Goal: Share content: Share content

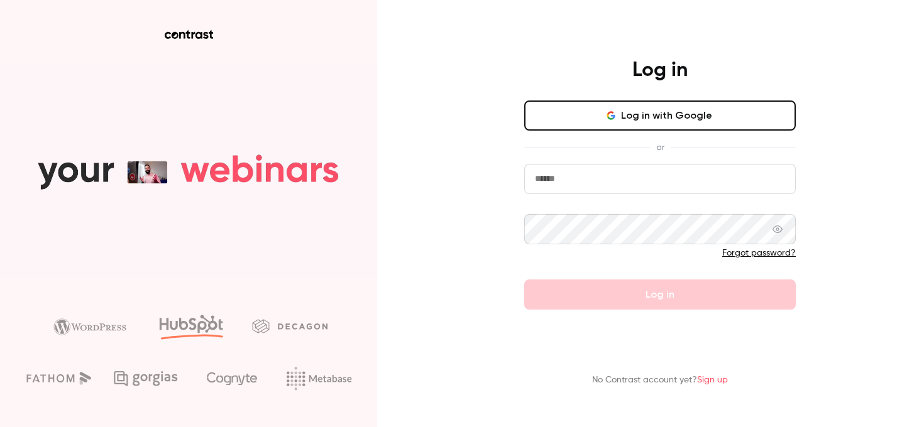
type input "*********"
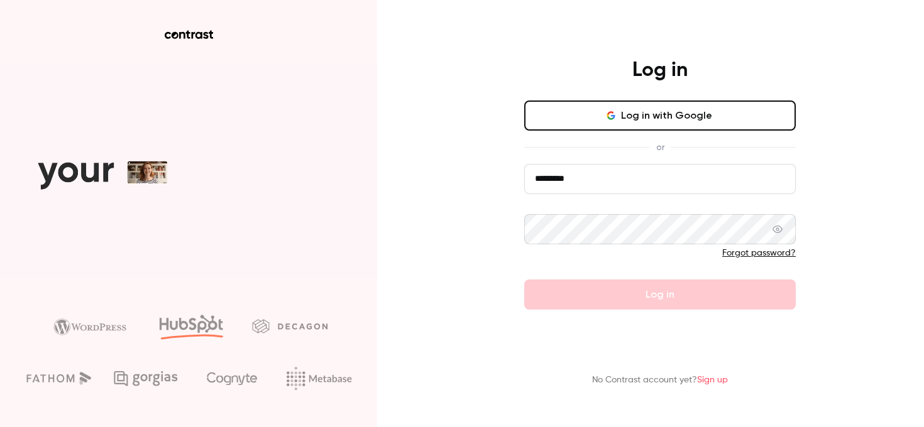
click at [726, 120] on button "Log in with Google" at bounding box center [659, 116] width 271 height 30
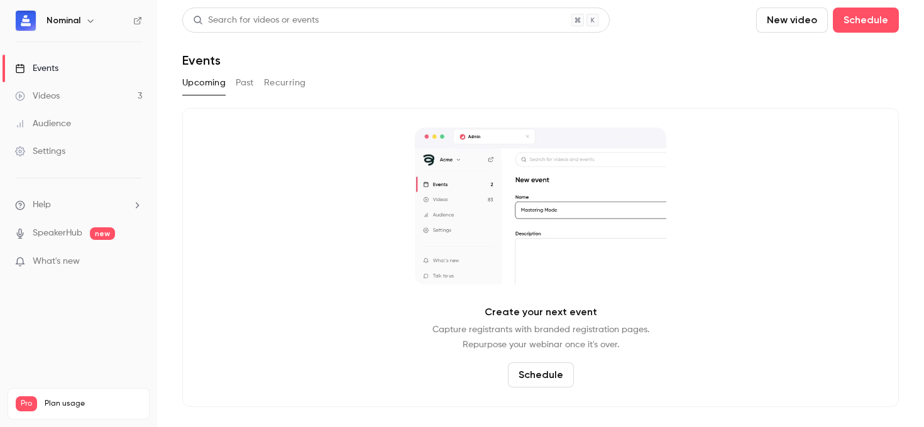
click at [276, 85] on button "Recurring" at bounding box center [285, 83] width 42 height 20
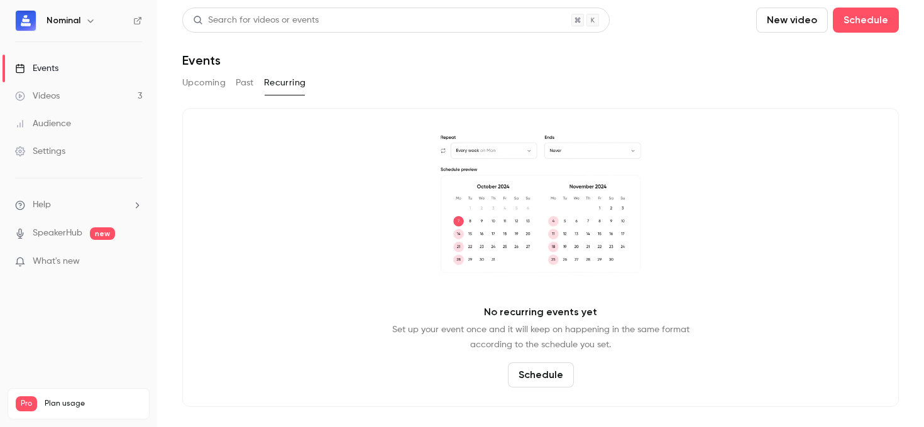
click at [242, 80] on button "Past" at bounding box center [245, 83] width 18 height 20
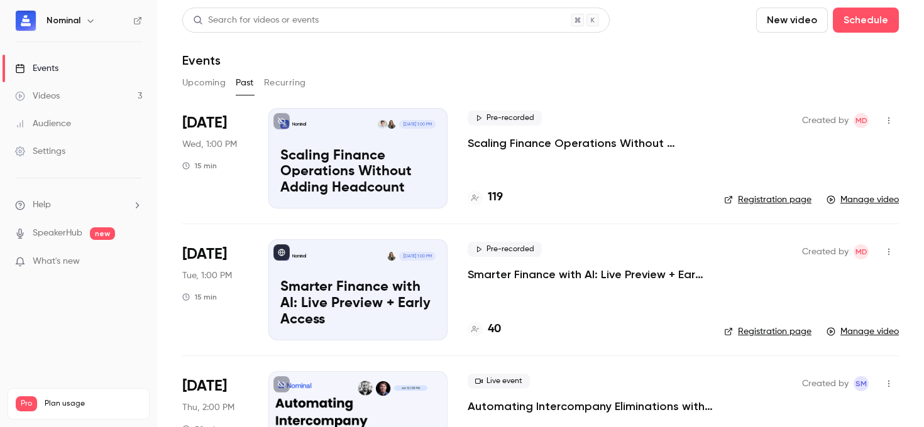
click at [487, 145] on p "Scaling Finance Operations Without Adding Headcount" at bounding box center [585, 143] width 236 height 15
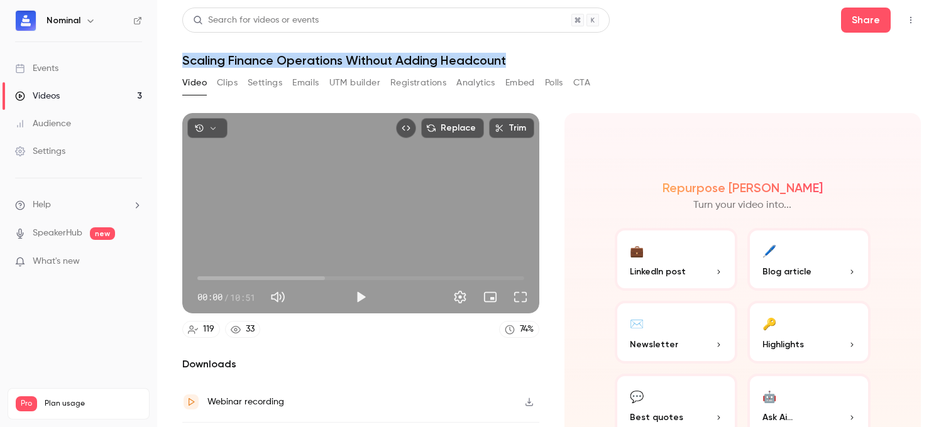
drag, startPoint x: 185, startPoint y: 58, endPoint x: 508, endPoint y: 57, distance: 322.9
click at [508, 57] on h1 "Scaling Finance Operations Without Adding Headcount" at bounding box center [551, 60] width 738 height 15
copy h1 "Scaling Finance Operations Without Adding Headcount"
click at [248, 61] on h1 "Scaling Finance Operations Without Adding Headcount" at bounding box center [551, 60] width 738 height 15
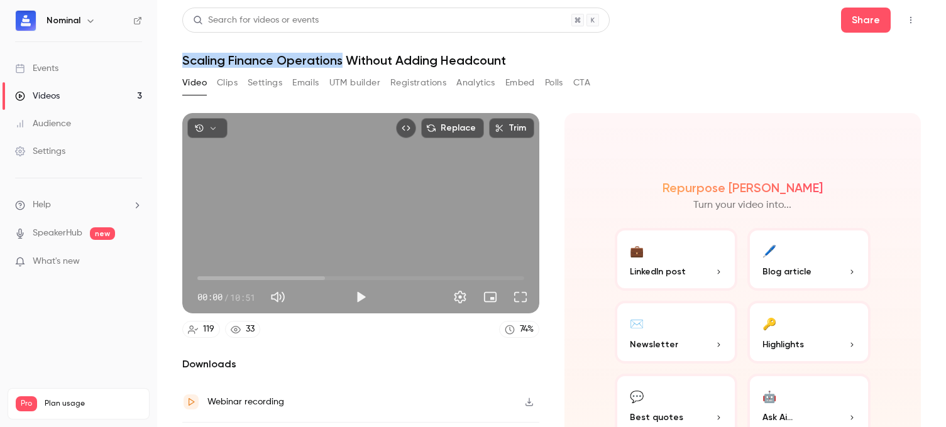
drag, startPoint x: 182, startPoint y: 59, endPoint x: 342, endPoint y: 61, distance: 160.2
click at [342, 61] on main "Search for videos or events Share Scaling Finance Operations Without Adding Hea…" at bounding box center [551, 213] width 789 height 427
copy h1 "Scaling Finance Operations"
click at [221, 83] on button "Clips" at bounding box center [227, 83] width 21 height 20
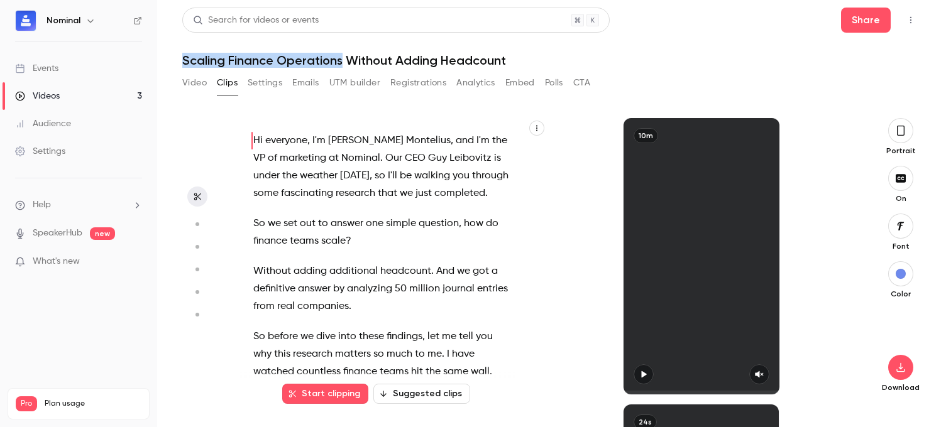
click at [257, 82] on button "Settings" at bounding box center [265, 83] width 35 height 20
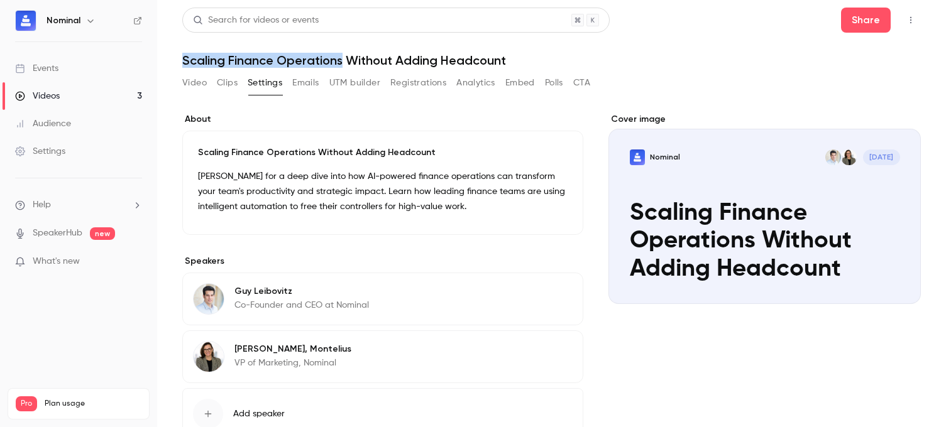
click at [221, 85] on button "Clips" at bounding box center [227, 83] width 21 height 20
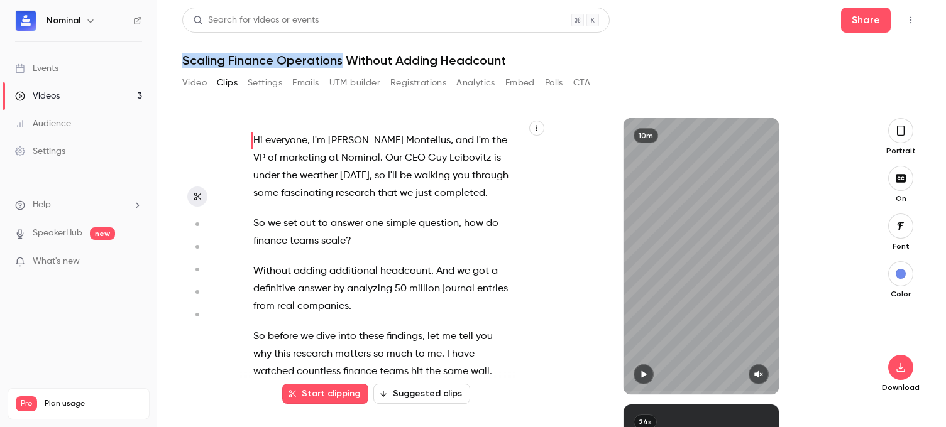
click at [199, 83] on button "Video" at bounding box center [194, 83] width 25 height 20
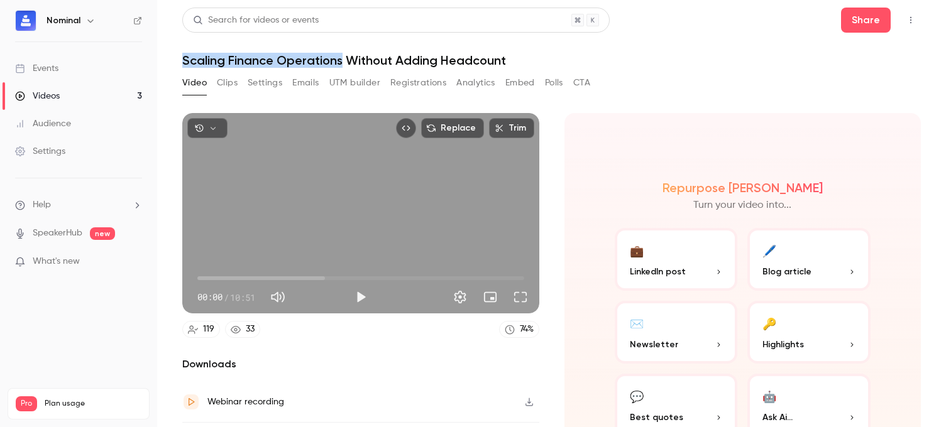
click at [800, 267] on span "Blog article" at bounding box center [786, 271] width 49 height 13
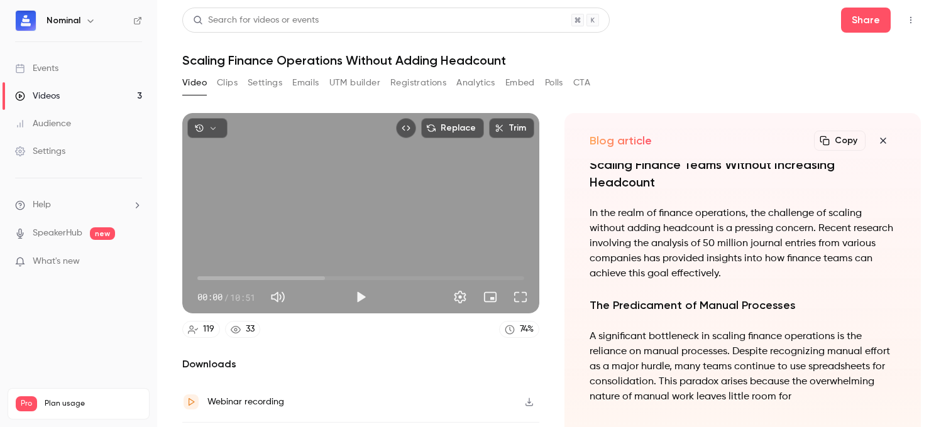
scroll to position [74, 0]
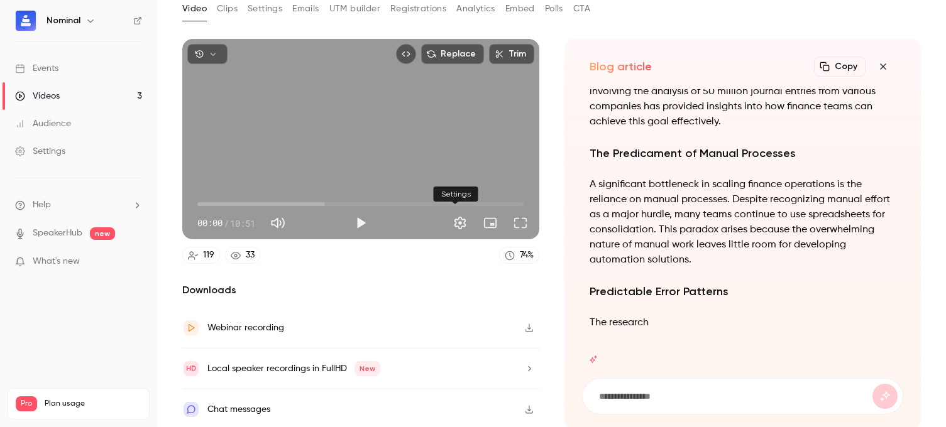
click at [458, 224] on button "Settings" at bounding box center [459, 222] width 25 height 25
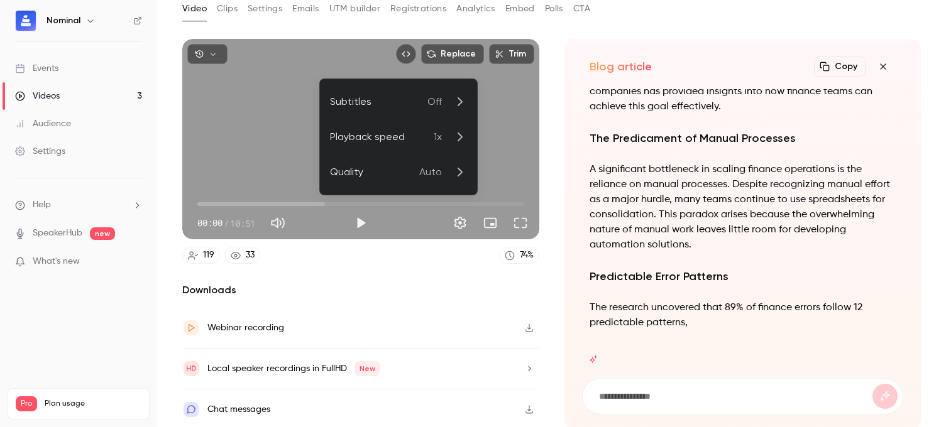
click at [458, 224] on div at bounding box center [473, 213] width 946 height 427
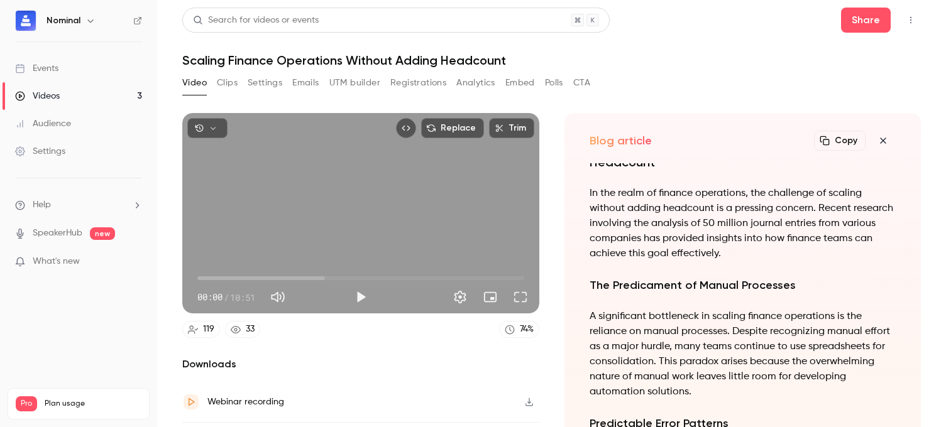
scroll to position [-226, 0]
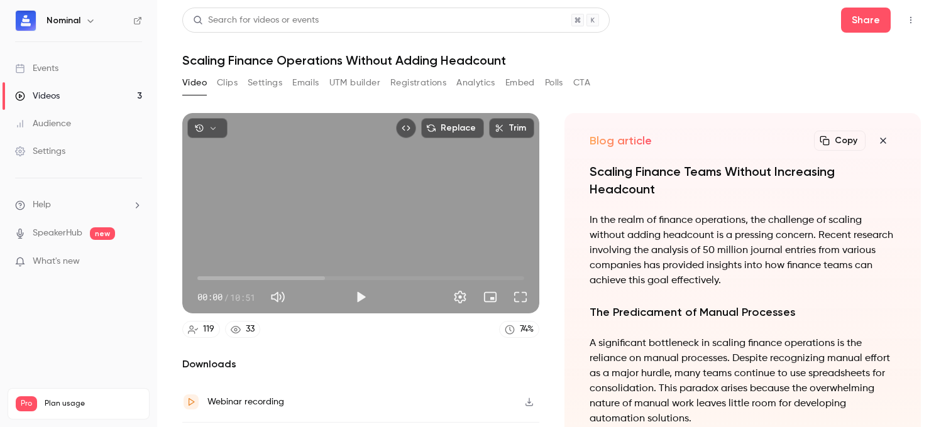
click at [229, 83] on button "Clips" at bounding box center [227, 83] width 21 height 20
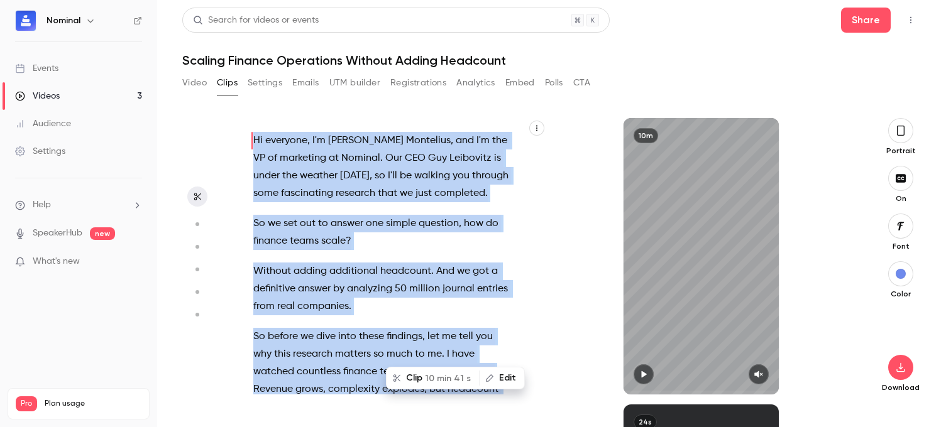
click at [325, 202] on p "Hi everyone , I'm [PERSON_NAME] , and I'm the VP of marketing at Nominal . Our …" at bounding box center [382, 167] width 259 height 70
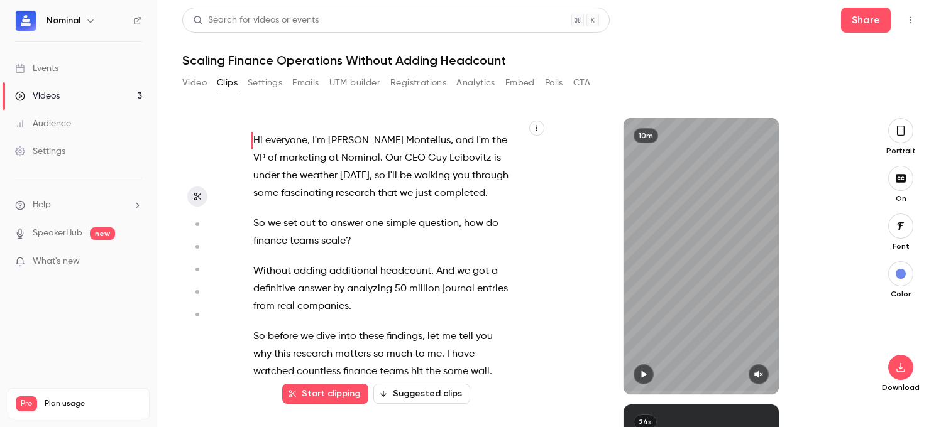
click at [253, 138] on div "Hi everyone , I'm [PERSON_NAME] , and I'm the VP of marketing at Nominal . Our …" at bounding box center [388, 263] width 303 height 264
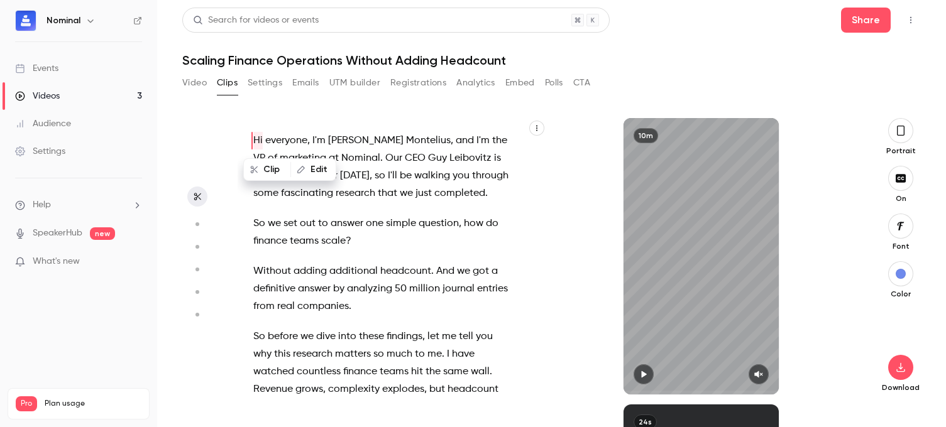
click at [254, 139] on span "Hi" at bounding box center [257, 141] width 9 height 18
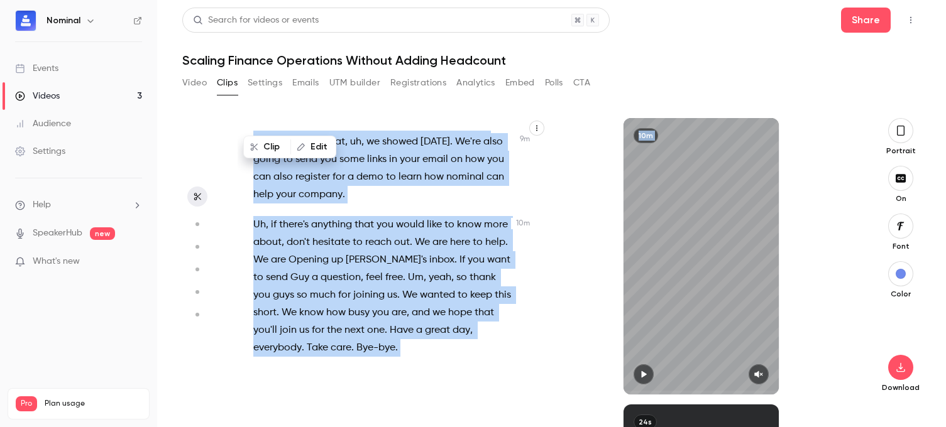
scroll to position [3545, 0]
drag, startPoint x: 254, startPoint y: 141, endPoint x: 454, endPoint y: 418, distance: 341.7
click at [454, 418] on div "Hi everyone , I'm [PERSON_NAME] , and I'm the VP of marketing at Nominal . Our …" at bounding box center [546, 272] width 618 height 309
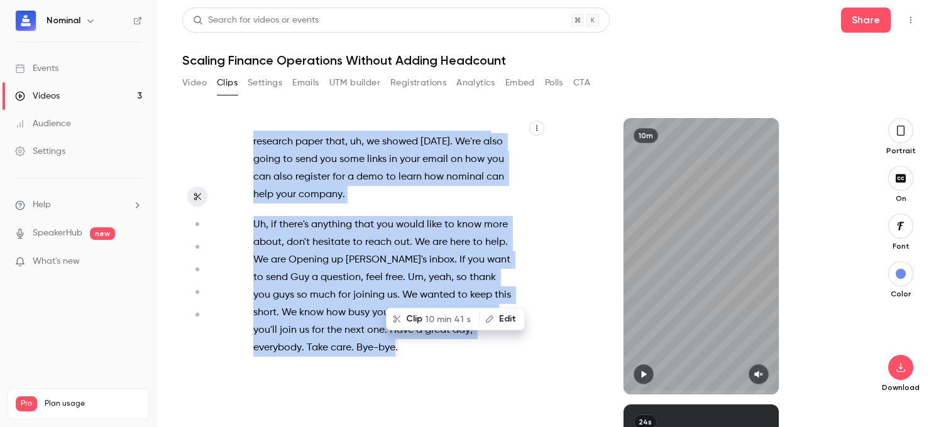
copy div "Hi everyone , I'm [PERSON_NAME] , and I'm the VP of marketing at Nominal . Our …"
click at [188, 79] on button "Video" at bounding box center [194, 83] width 25 height 20
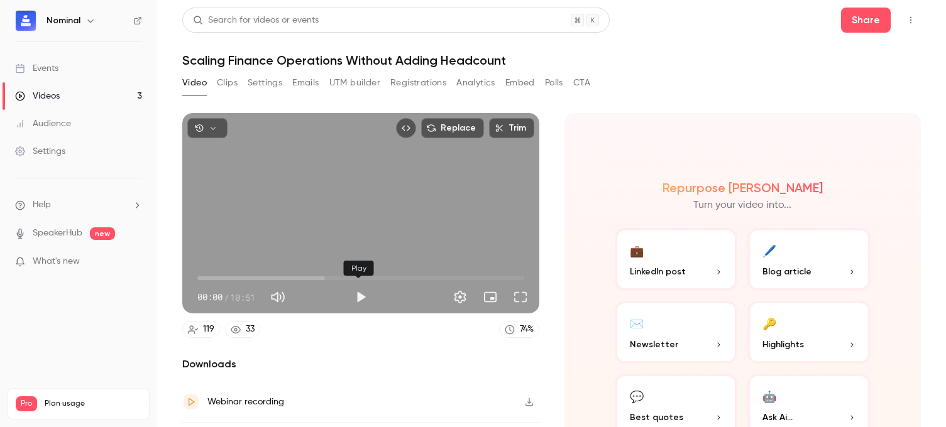
click at [354, 294] on button "Play" at bounding box center [360, 297] width 25 height 25
click at [359, 297] on button "Play" at bounding box center [360, 297] width 25 height 25
type input "*****"
click at [407, 171] on div "Replace Trim 04:11 04:11 / 10:51 HD" at bounding box center [360, 213] width 357 height 200
click at [513, 87] on button "Embed" at bounding box center [520, 83] width 30 height 20
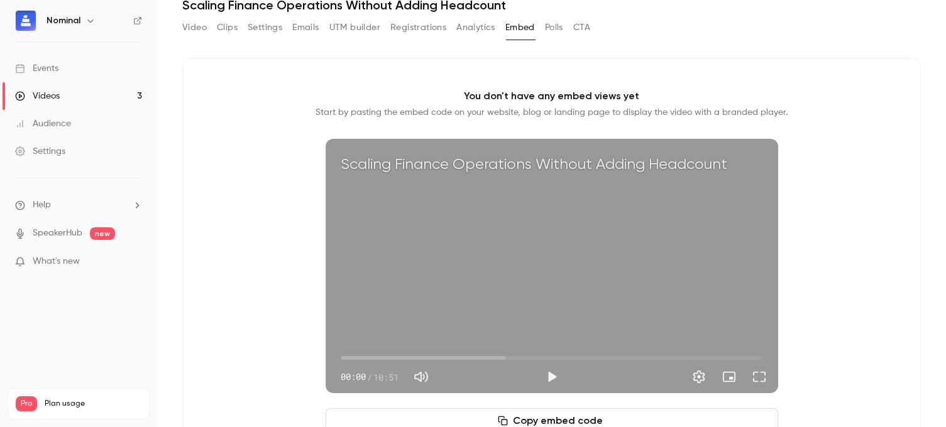
scroll to position [112, 0]
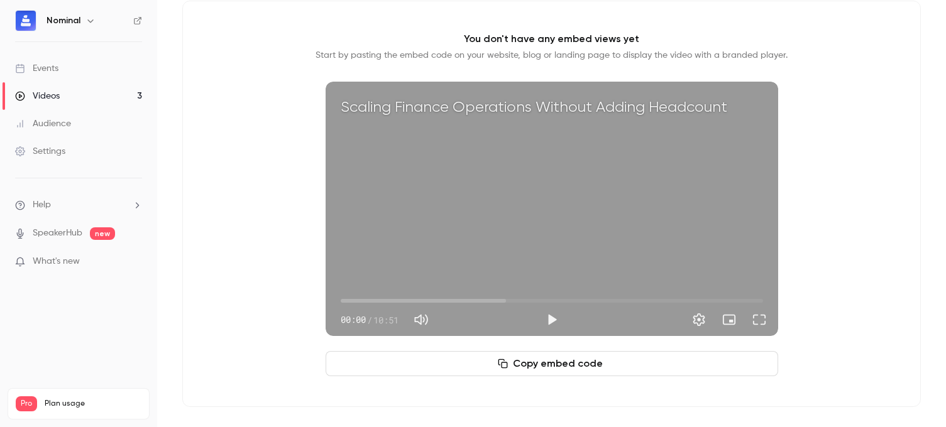
click at [567, 368] on button "Copy embed code" at bounding box center [551, 363] width 452 height 25
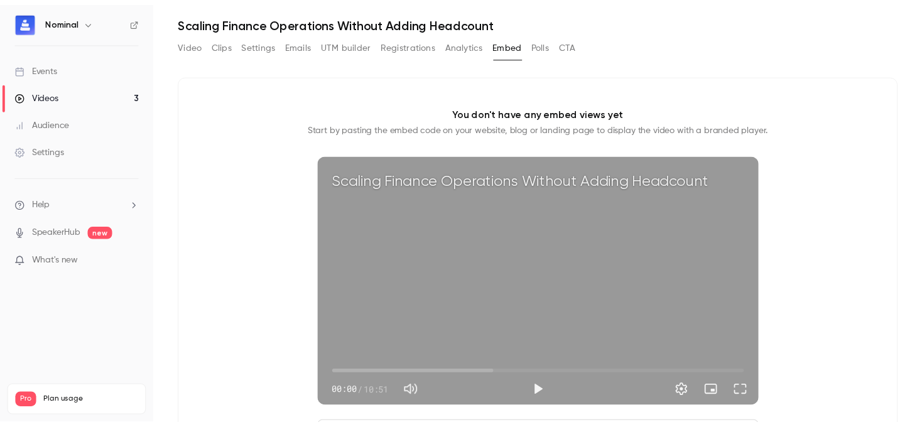
scroll to position [0, 0]
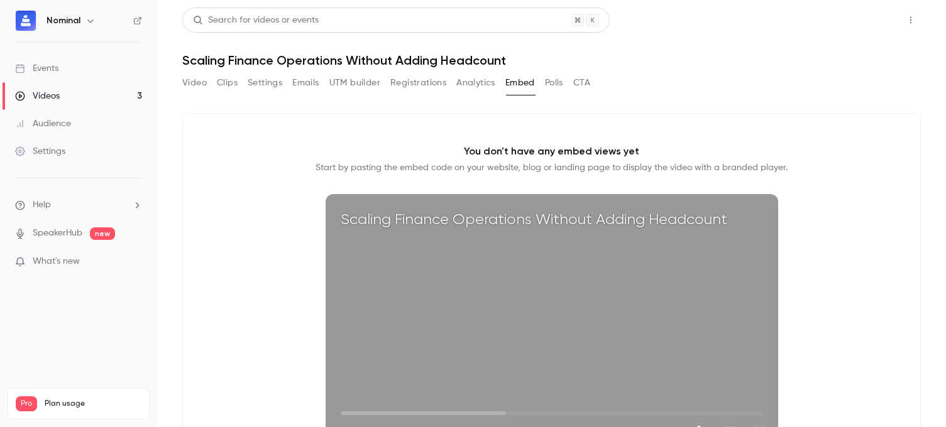
click at [863, 27] on button "Share" at bounding box center [866, 20] width 50 height 25
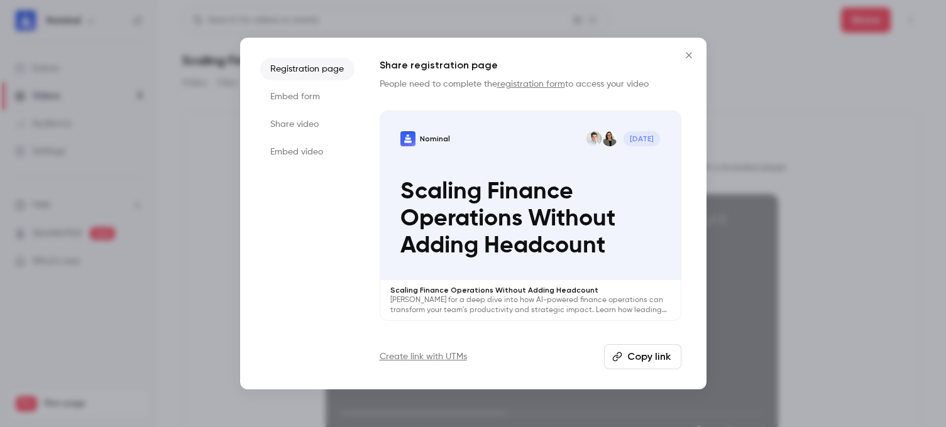
click at [639, 356] on button "Copy link" at bounding box center [642, 356] width 77 height 25
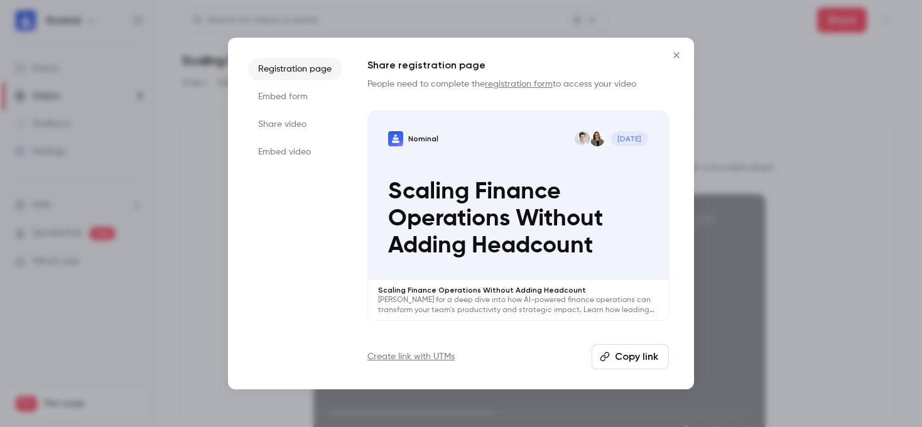
click at [676, 54] on icon "Close" at bounding box center [677, 55] width 6 height 6
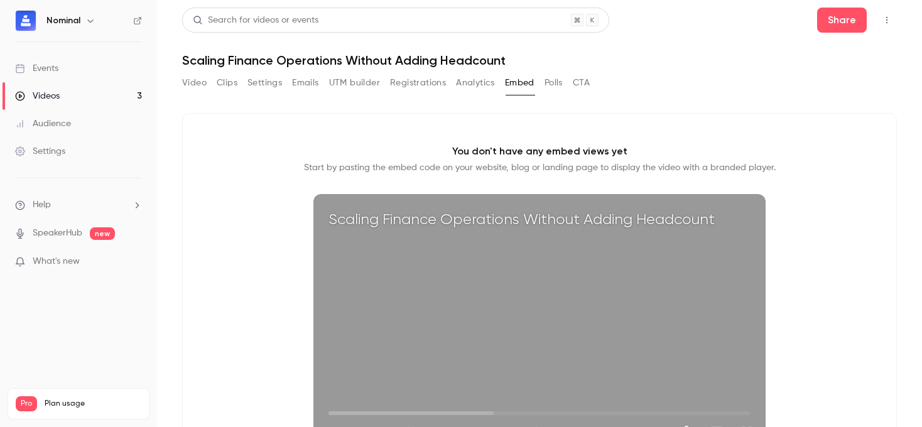
click at [204, 84] on button "Video" at bounding box center [194, 83] width 25 height 20
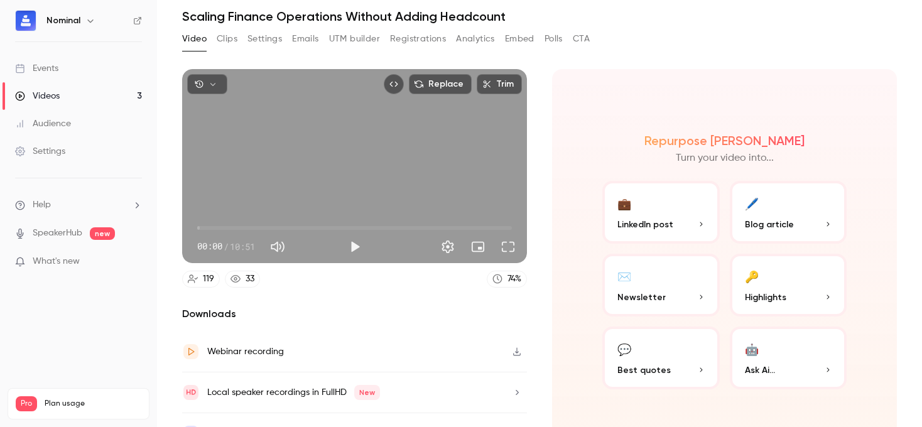
scroll to position [45, 0]
click at [674, 359] on button "💬 Best quotes" at bounding box center [661, 357] width 117 height 63
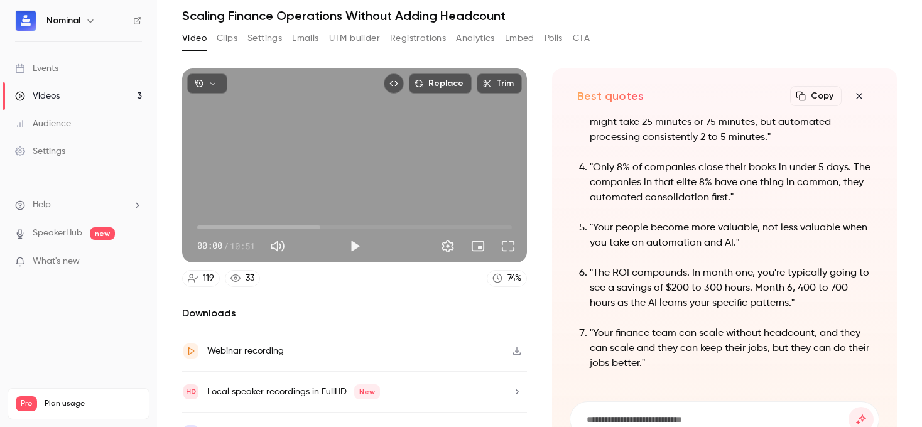
drag, startPoint x: 811, startPoint y: 99, endPoint x: 803, endPoint y: 100, distance: 8.3
click at [811, 99] on button "Copy" at bounding box center [816, 96] width 52 height 20
click at [853, 94] on icon "button" at bounding box center [859, 96] width 15 height 10
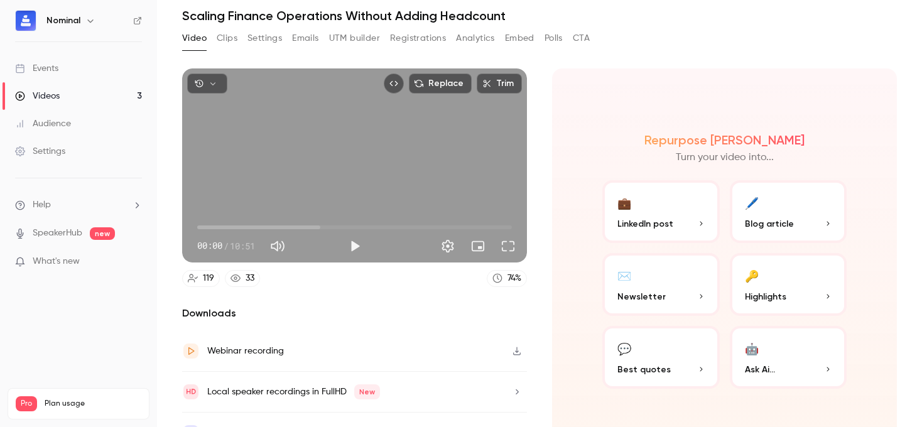
click at [779, 223] on span "Blog article" at bounding box center [769, 223] width 49 height 13
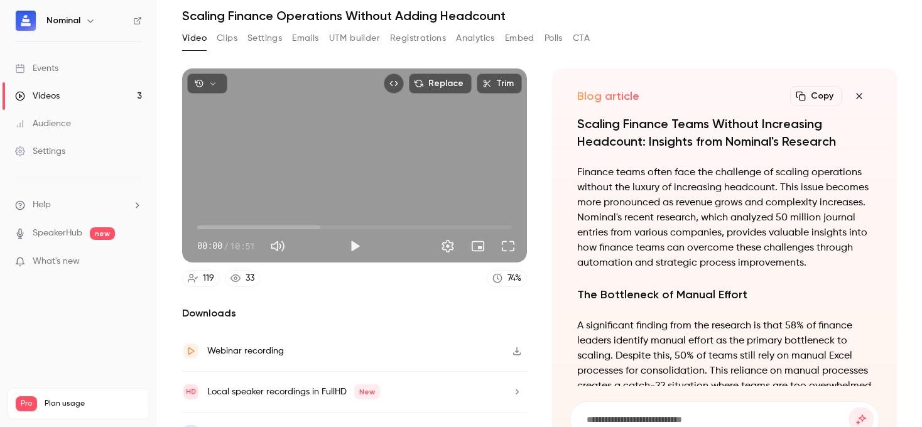
scroll to position [-1069, 0]
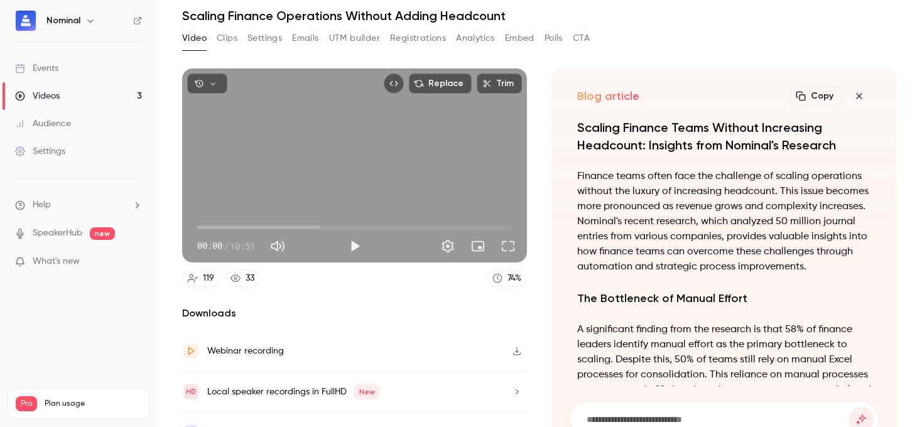
click at [805, 97] on button "Copy" at bounding box center [816, 96] width 52 height 20
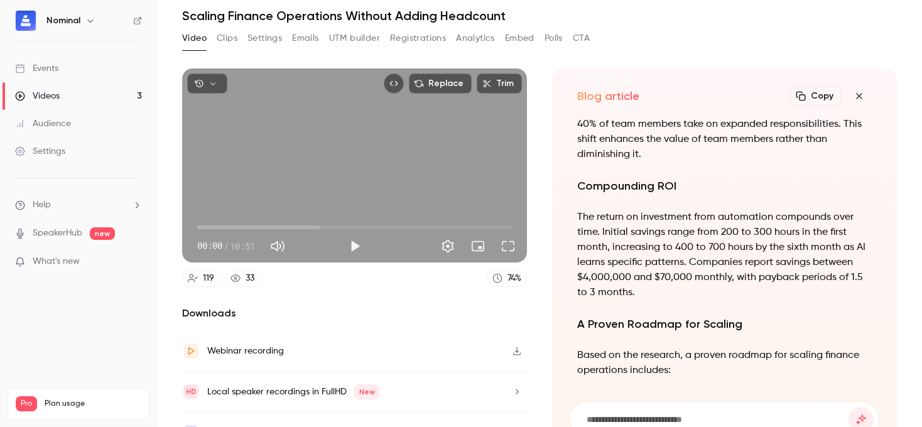
scroll to position [-183, 0]
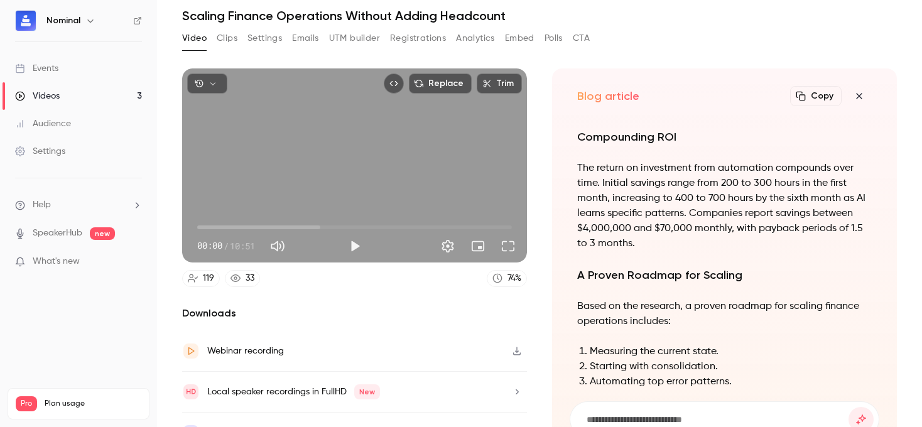
click at [521, 40] on button "Embed" at bounding box center [520, 38] width 30 height 20
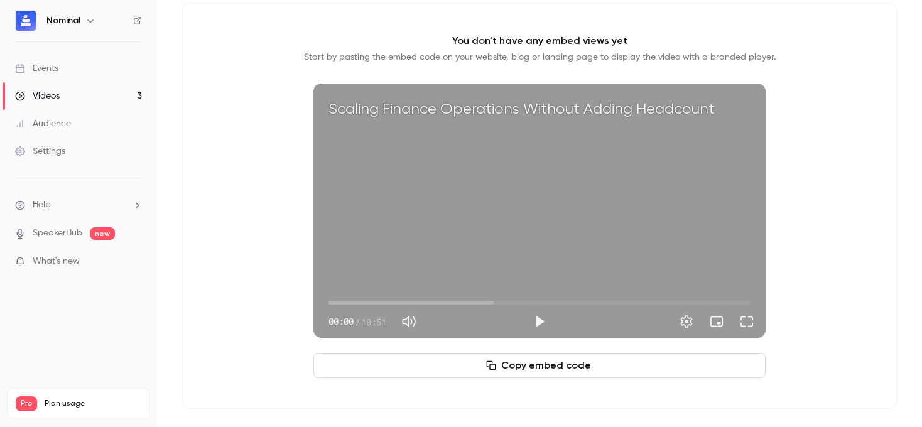
scroll to position [112, 0]
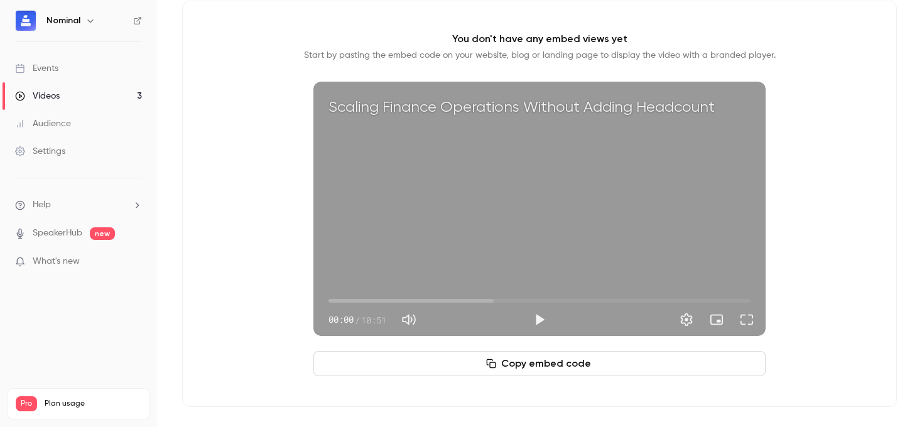
click at [554, 368] on button "Copy embed code" at bounding box center [540, 363] width 452 height 25
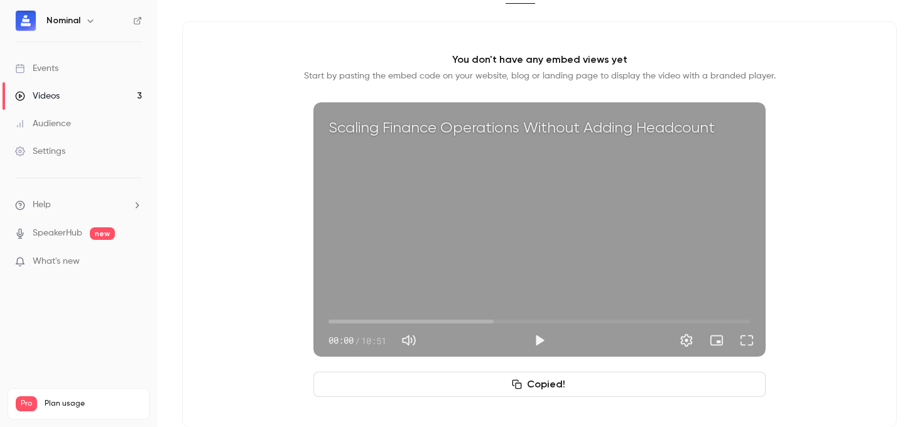
scroll to position [0, 0]
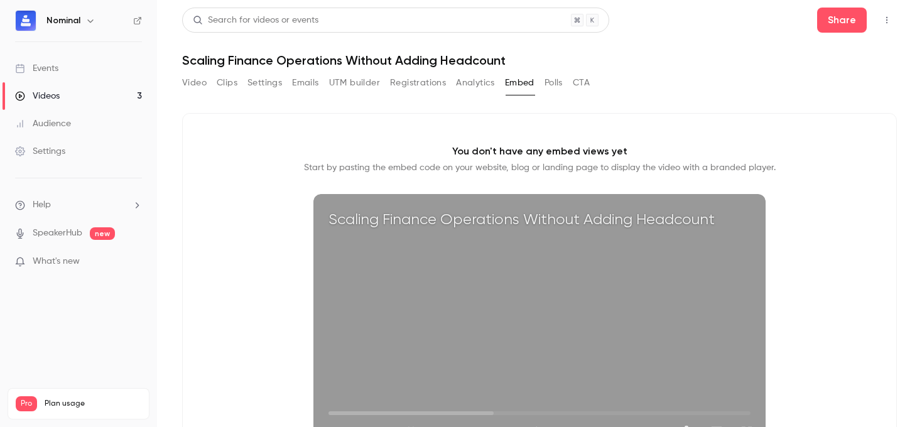
click at [882, 18] on icon "Top Bar Actions" at bounding box center [887, 20] width 10 height 9
click at [830, 25] on div at bounding box center [461, 213] width 922 height 427
click at [834, 21] on button "Share" at bounding box center [842, 20] width 50 height 25
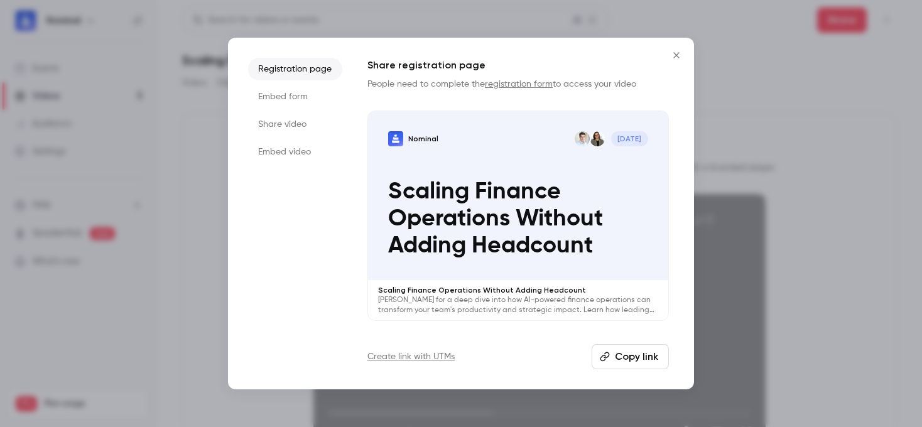
click at [293, 94] on li "Embed form" at bounding box center [295, 96] width 94 height 23
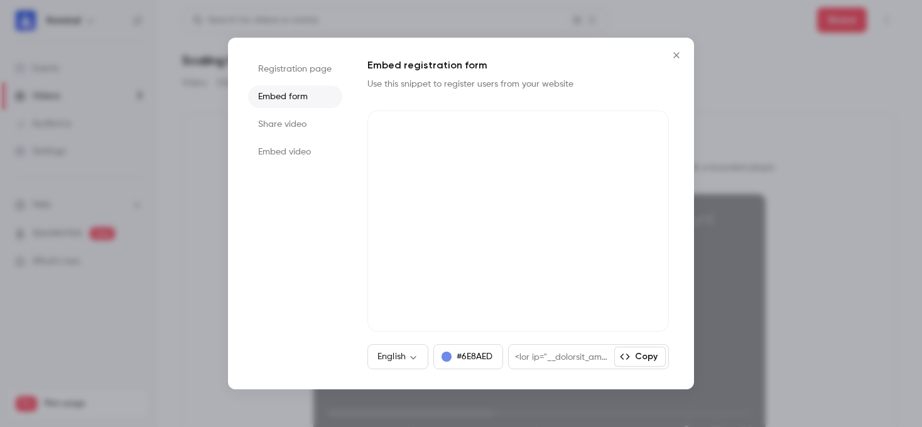
click at [649, 361] on button "Copy" at bounding box center [640, 357] width 52 height 20
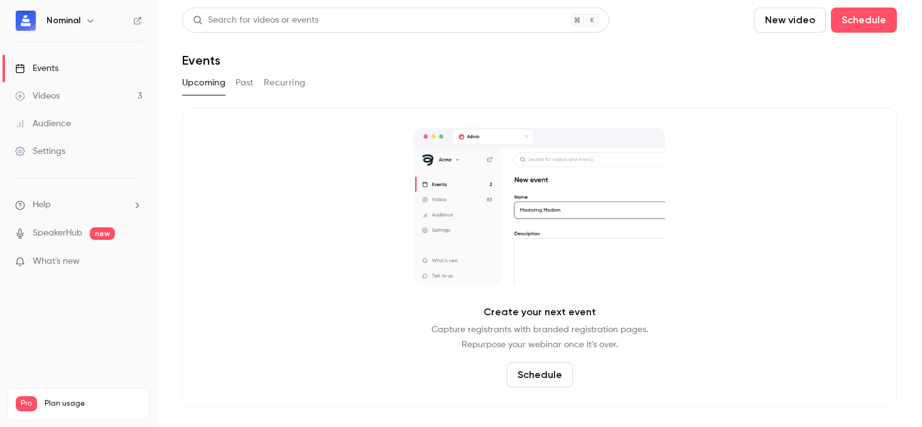
click at [248, 82] on button "Past" at bounding box center [245, 83] width 18 height 20
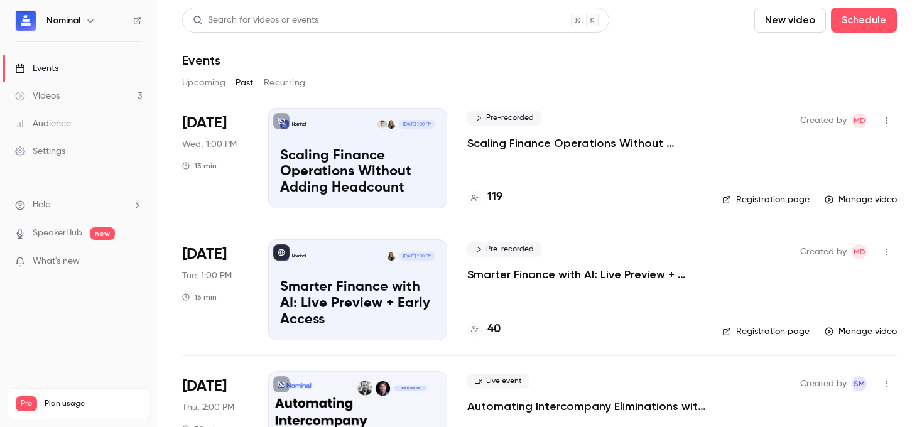
click at [508, 146] on p "Scaling Finance Operations Without Adding Headcount" at bounding box center [584, 143] width 235 height 15
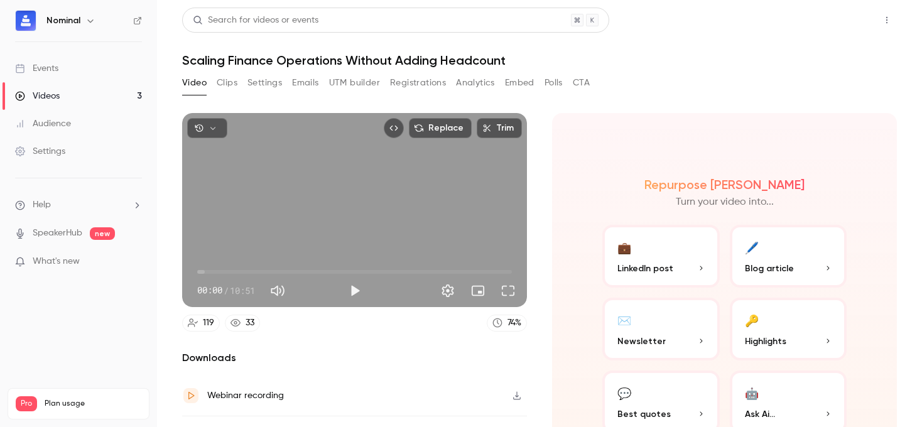
click at [839, 18] on button "Share" at bounding box center [842, 20] width 50 height 25
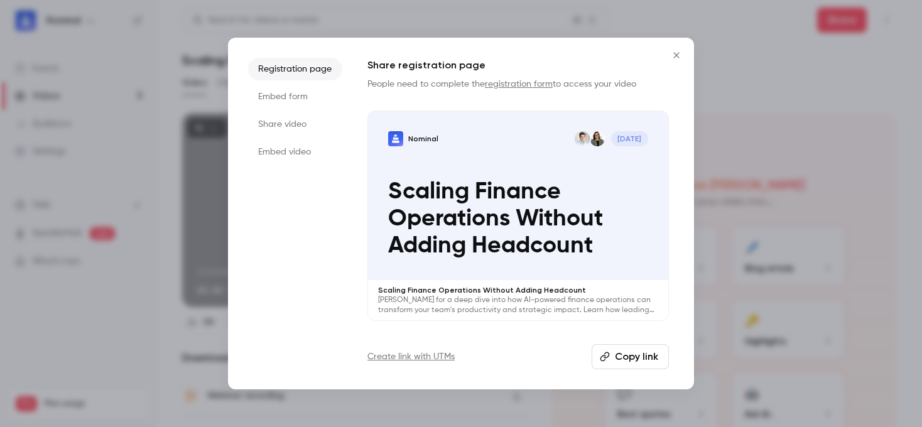
click at [613, 360] on button "Copy link" at bounding box center [630, 356] width 77 height 25
click at [673, 55] on icon "Close" at bounding box center [676, 55] width 15 height 10
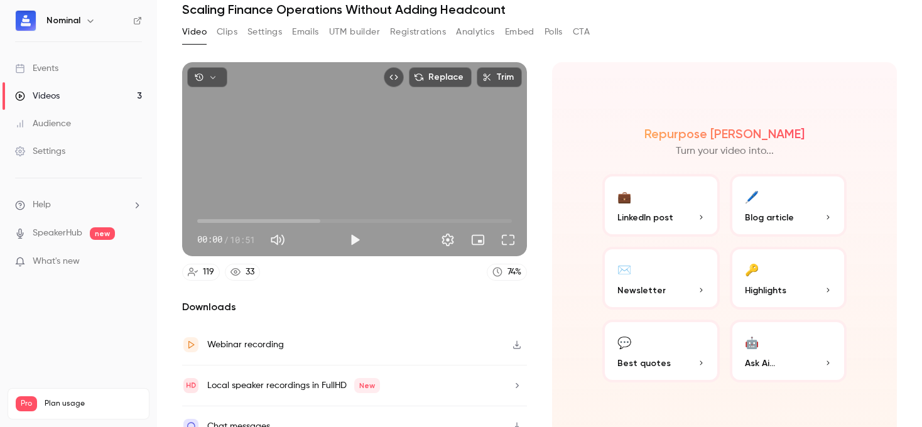
scroll to position [50, 0]
click at [224, 38] on button "Clips" at bounding box center [227, 33] width 21 height 20
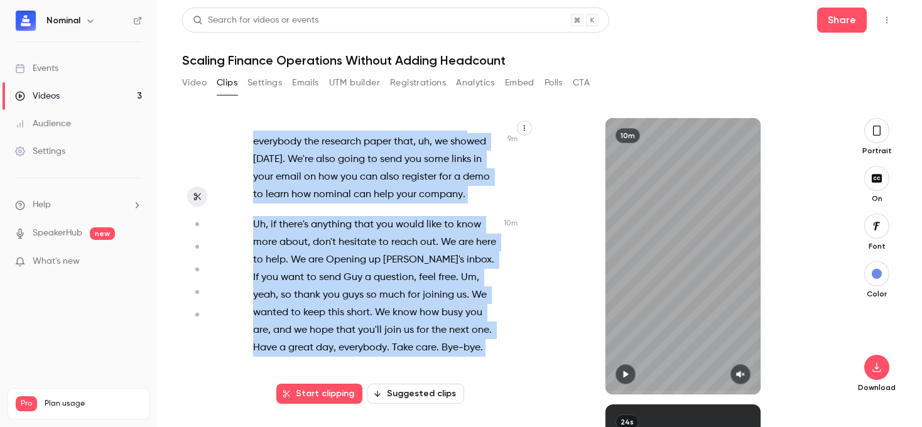
scroll to position [3703, 0]
drag, startPoint x: 253, startPoint y: 138, endPoint x: 391, endPoint y: 400, distance: 295.9
click at [391, 395] on div "Hi everyone , I'm [PERSON_NAME] , and I'm the VP of marketing at Nominal . Our …" at bounding box center [385, 256] width 297 height 276
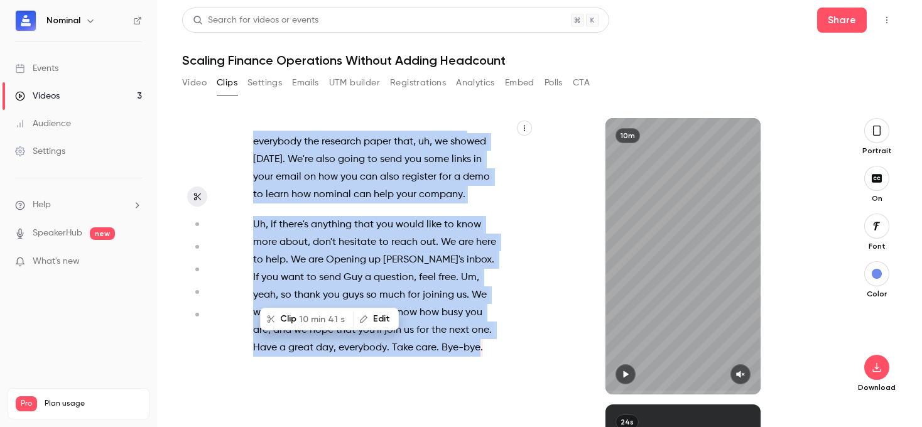
copy div "Hi everyone , I'm [PERSON_NAME] , and I'm the VP of marketing at Nominal . Our …"
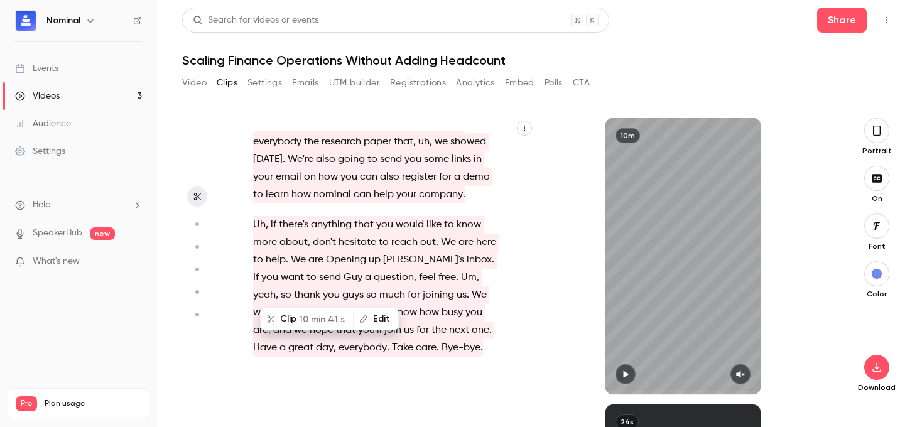
click at [241, 60] on h1 "Scaling Finance Operations Without Adding Headcount" at bounding box center [539, 60] width 715 height 15
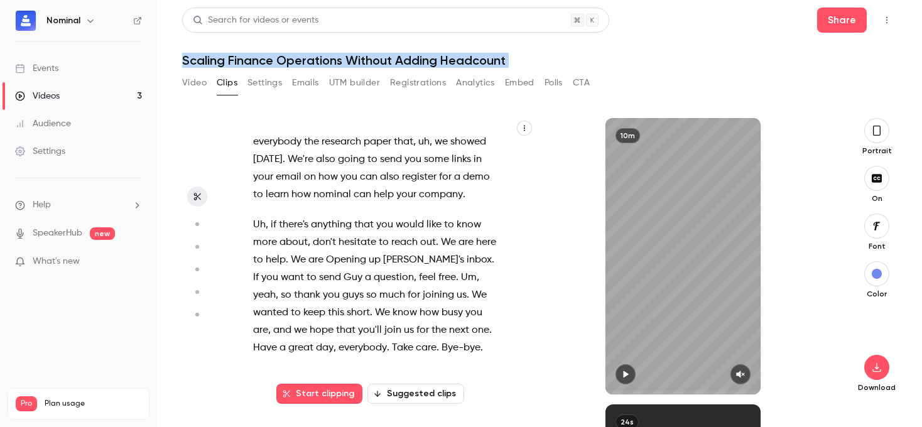
click at [241, 60] on h1 "Scaling Finance Operations Without Adding Headcount" at bounding box center [539, 60] width 715 height 15
copy div "Scaling Finance Operations Without Adding Headcount Video Clips Settings Emails…"
click at [193, 82] on button "Video" at bounding box center [194, 83] width 25 height 20
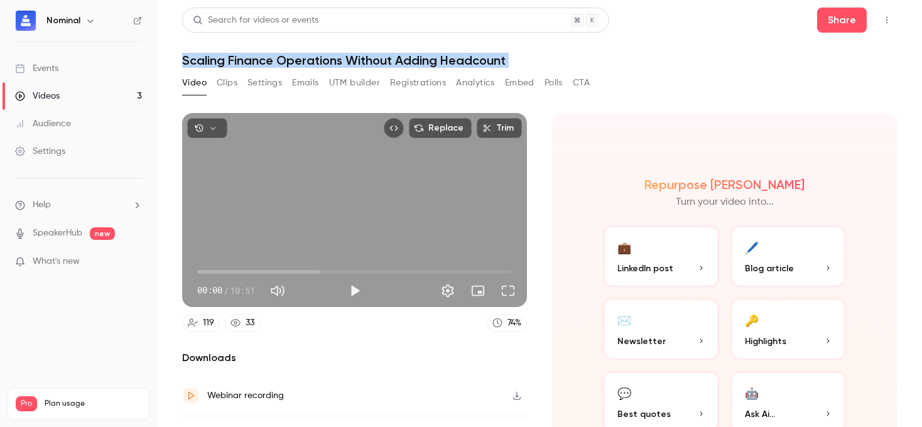
click at [413, 86] on button "Registrations" at bounding box center [418, 83] width 56 height 20
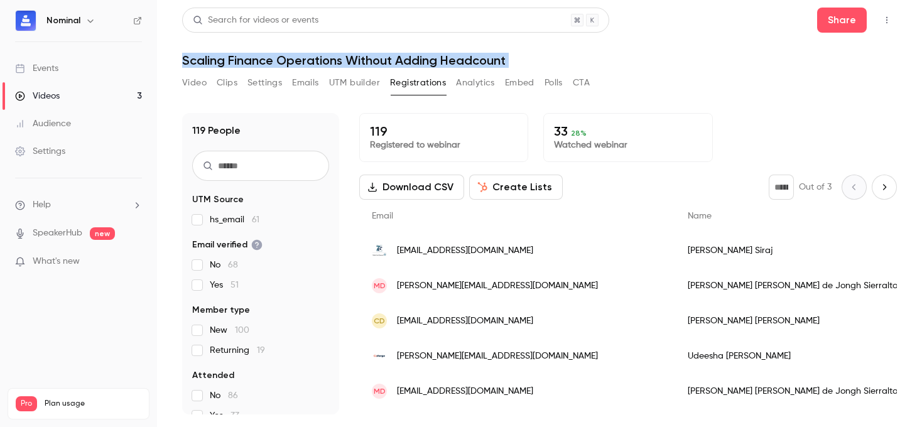
click at [186, 82] on button "Video" at bounding box center [194, 83] width 25 height 20
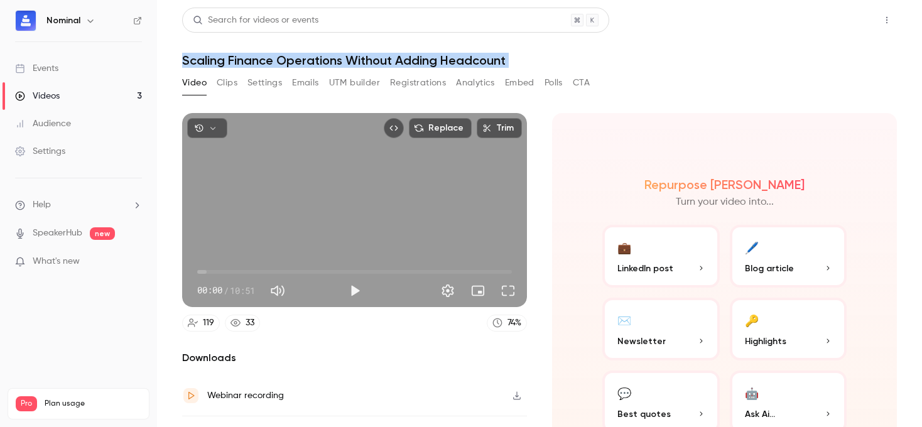
click at [817, 26] on button "Share" at bounding box center [842, 20] width 50 height 25
